Goal: Use online tool/utility: Utilize a website feature to perform a specific function

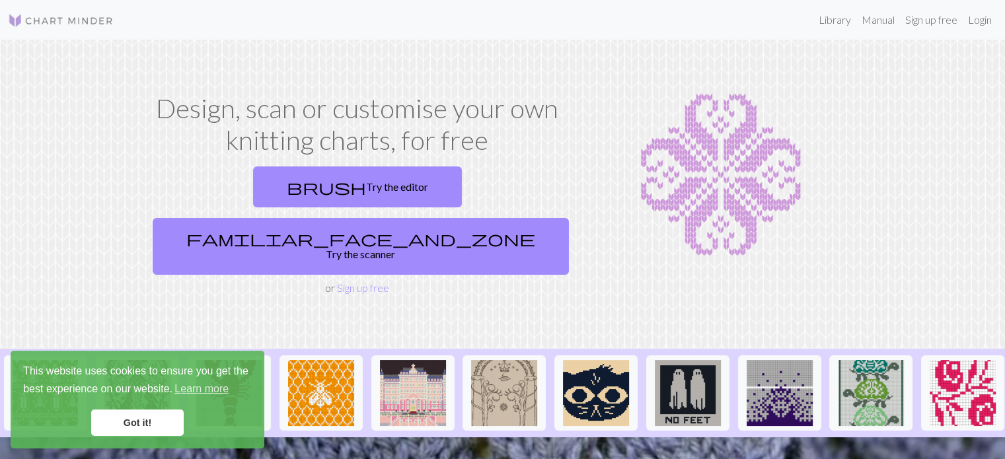
drag, startPoint x: 250, startPoint y: 187, endPoint x: 721, endPoint y: 198, distance: 471.2
click at [253, 187] on link "brush Try the editor" at bounding box center [357, 186] width 209 height 41
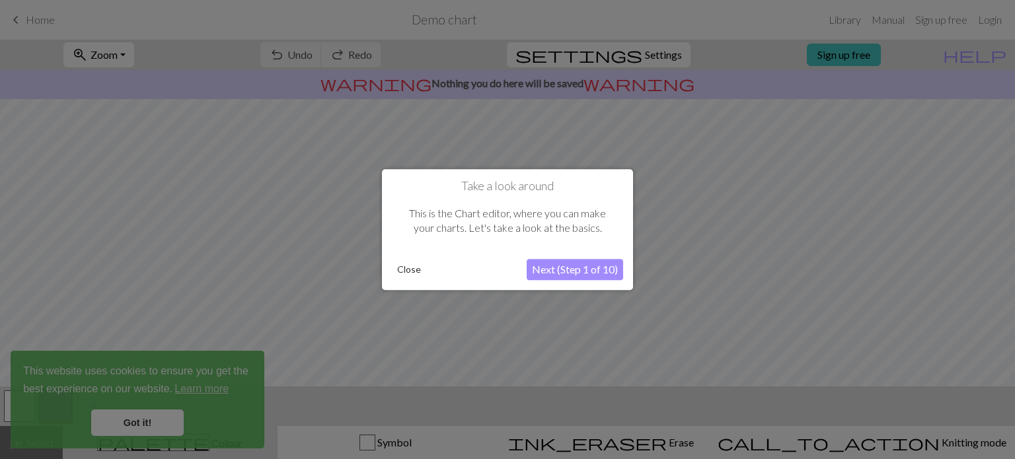
click at [577, 270] on button "Next (Step 1 of 10)" at bounding box center [575, 269] width 96 height 21
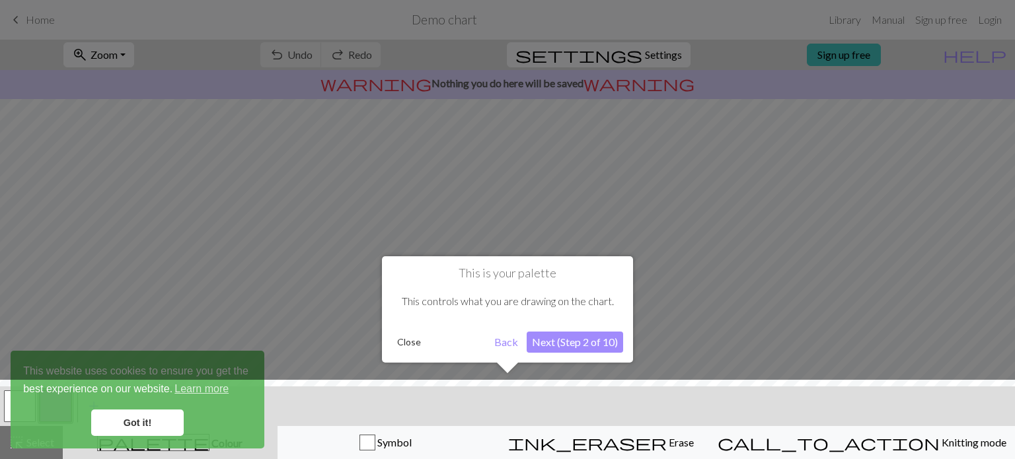
click at [575, 342] on button "Next (Step 2 of 10)" at bounding box center [575, 342] width 96 height 21
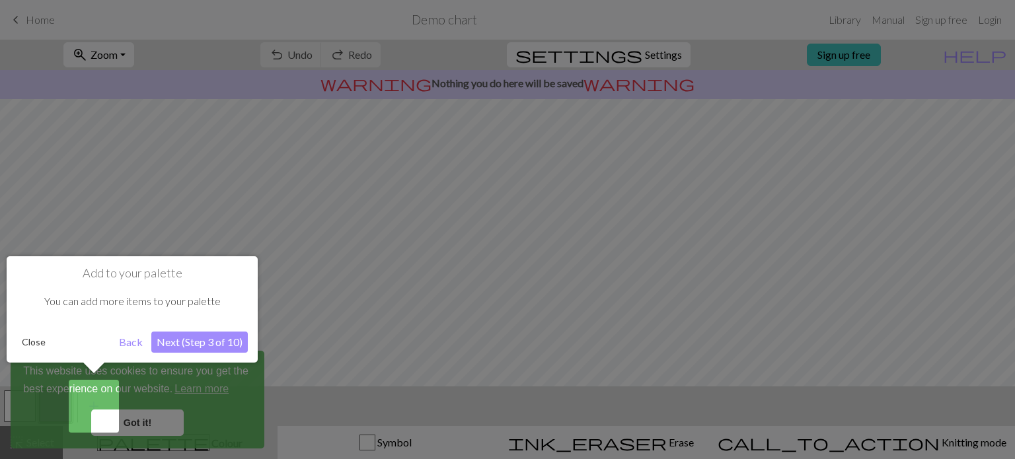
click at [32, 340] on button "Close" at bounding box center [34, 342] width 34 height 20
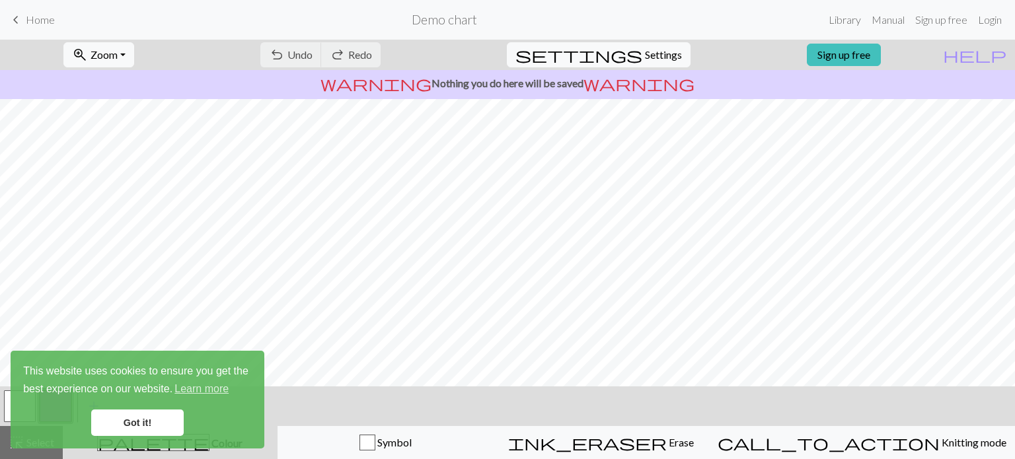
click at [170, 425] on link "Got it!" at bounding box center [137, 423] width 92 height 26
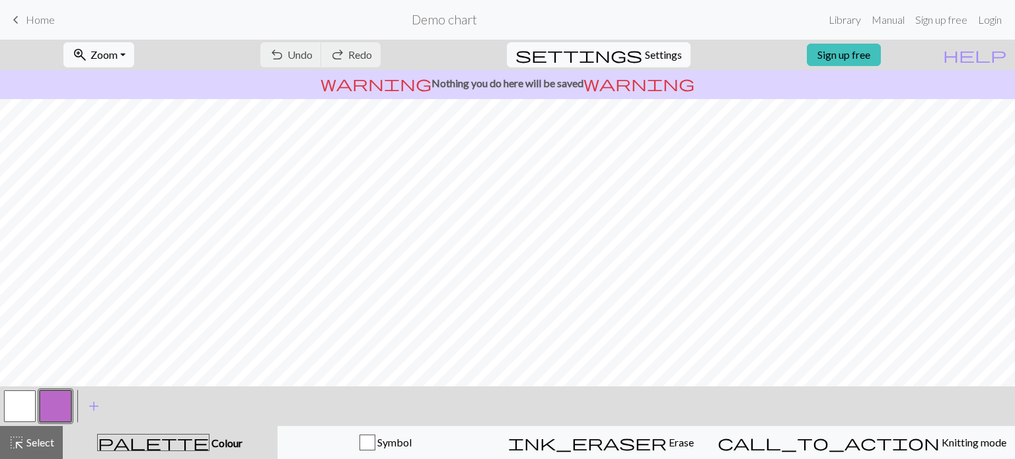
click at [58, 403] on button "button" at bounding box center [56, 406] width 32 height 32
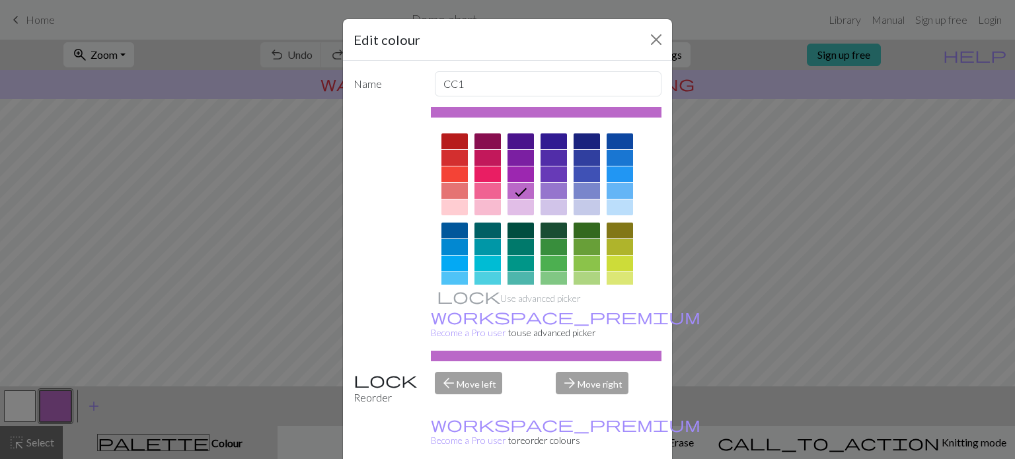
click at [451, 154] on div at bounding box center [454, 158] width 26 height 16
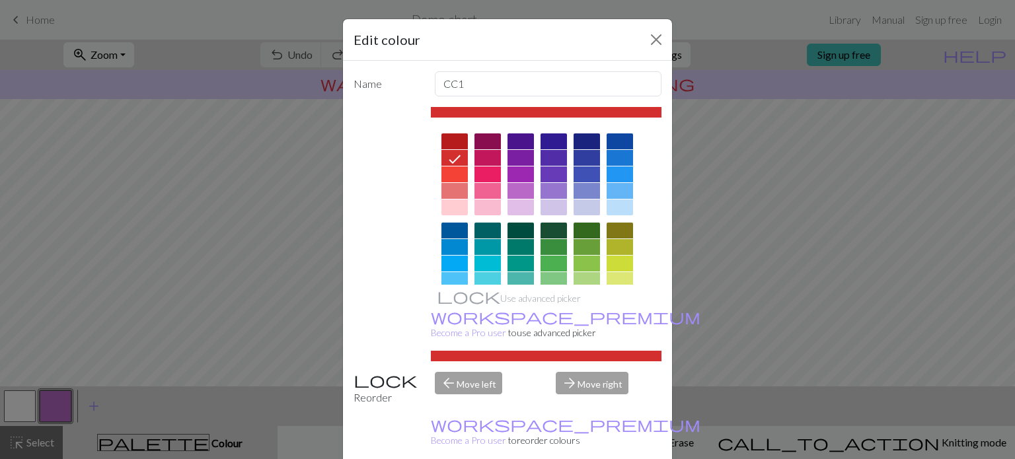
click at [181, 194] on div "Edit colour Name CC1 Use advanced picker workspace_premium Become a Pro user to…" at bounding box center [507, 229] width 1015 height 459
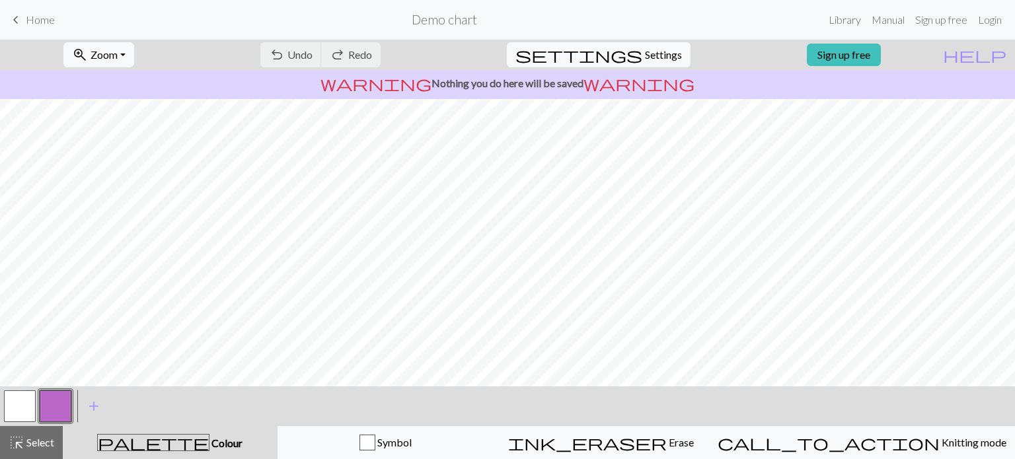
click at [10, 406] on button "button" at bounding box center [20, 406] width 32 height 32
click at [19, 410] on button "button" at bounding box center [20, 406] width 32 height 32
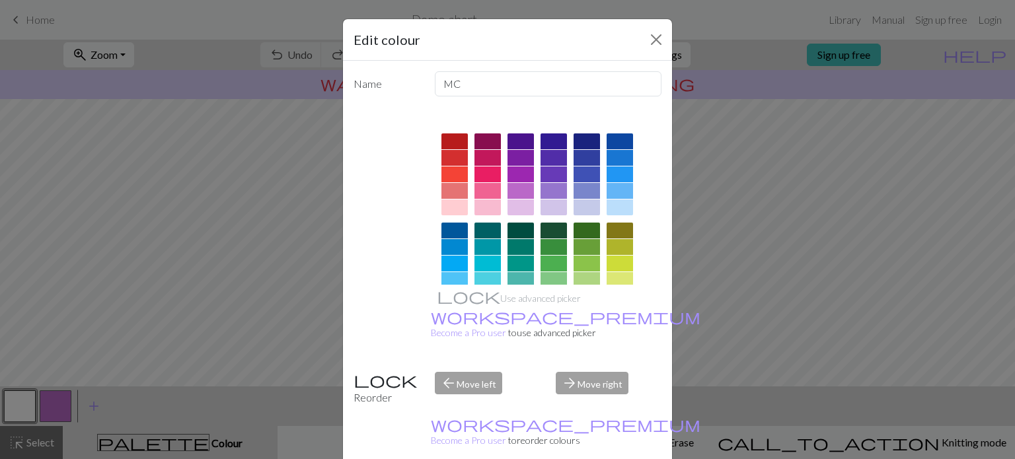
scroll to position [132, 0]
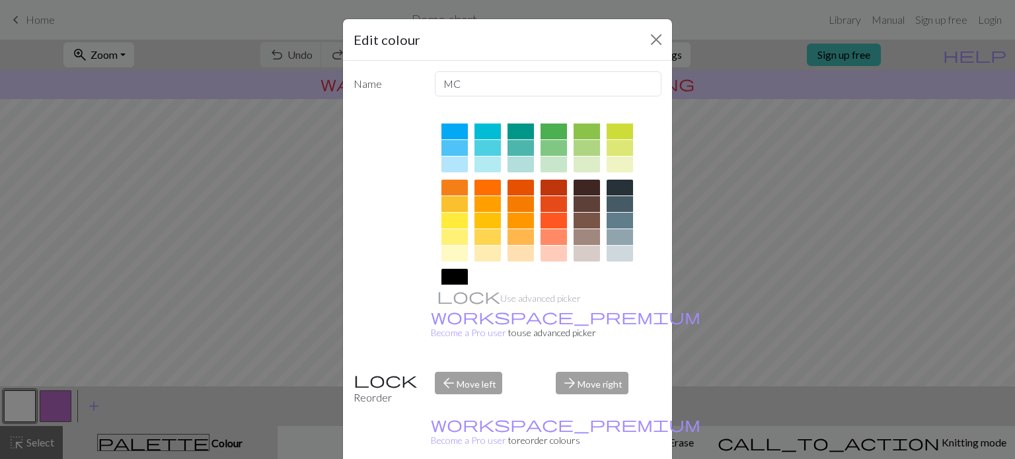
click at [618, 253] on div at bounding box center [619, 254] width 26 height 16
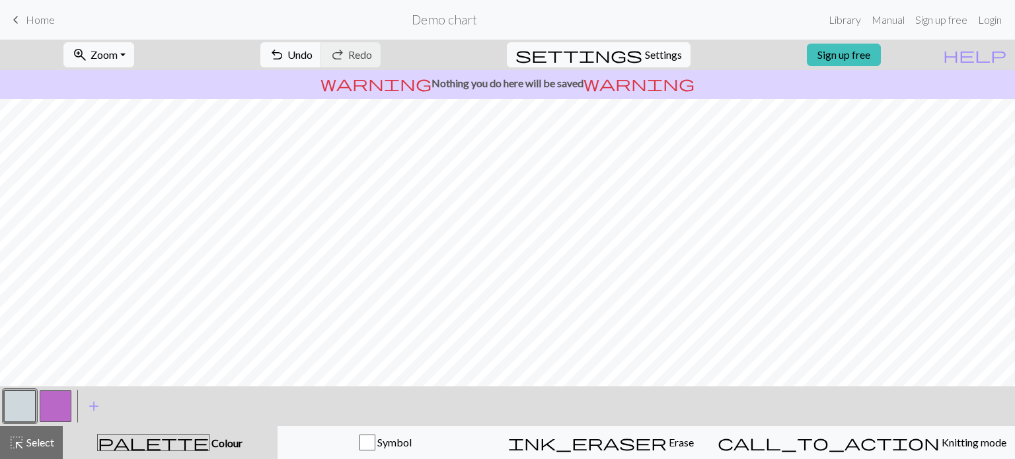
click at [48, 410] on button "button" at bounding box center [56, 406] width 32 height 32
click at [55, 404] on button "button" at bounding box center [56, 406] width 32 height 32
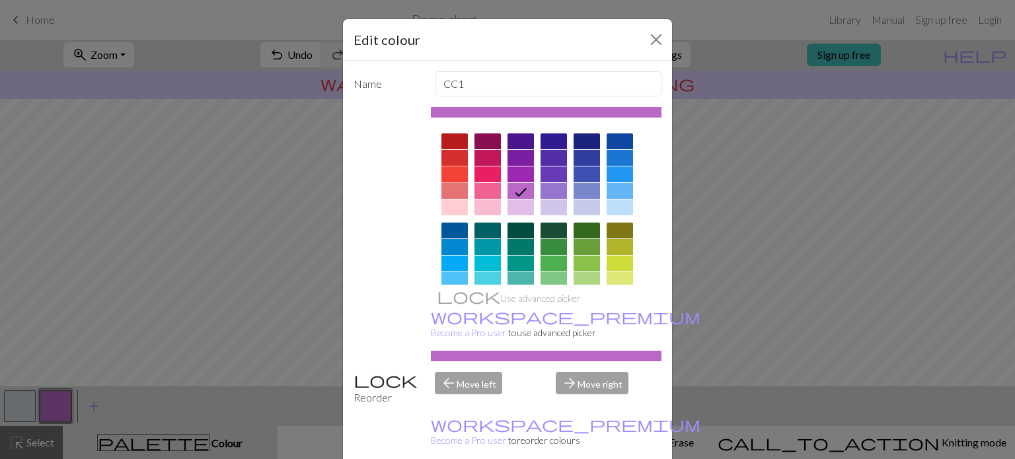
click at [447, 173] on div at bounding box center [454, 174] width 26 height 16
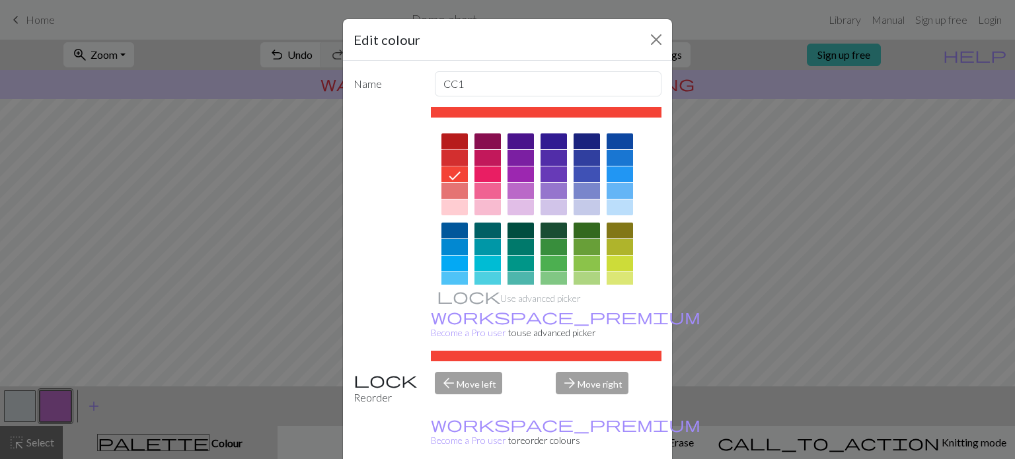
click at [451, 155] on div at bounding box center [454, 158] width 26 height 16
